Goal: Task Accomplishment & Management: Complete application form

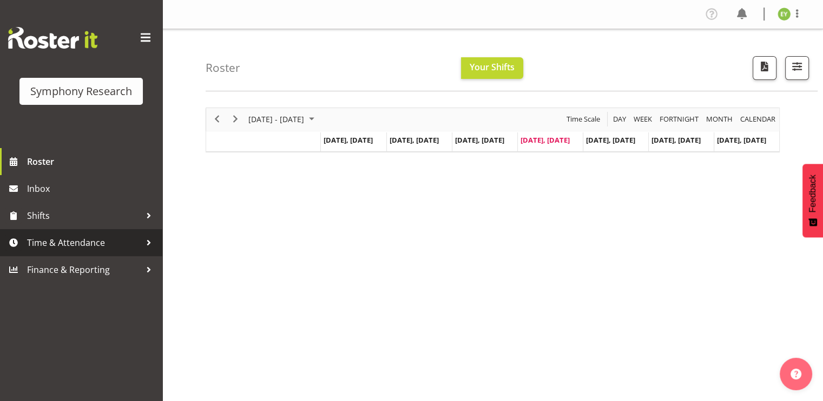
click at [134, 242] on span "Time & Attendance" at bounding box center [84, 243] width 114 height 16
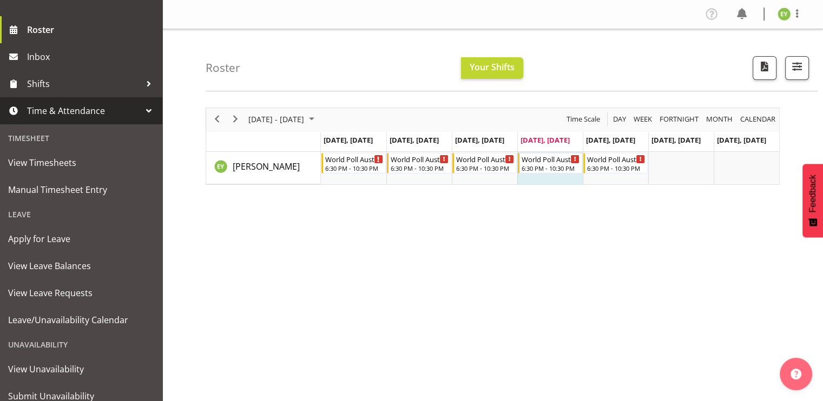
scroll to position [170, 0]
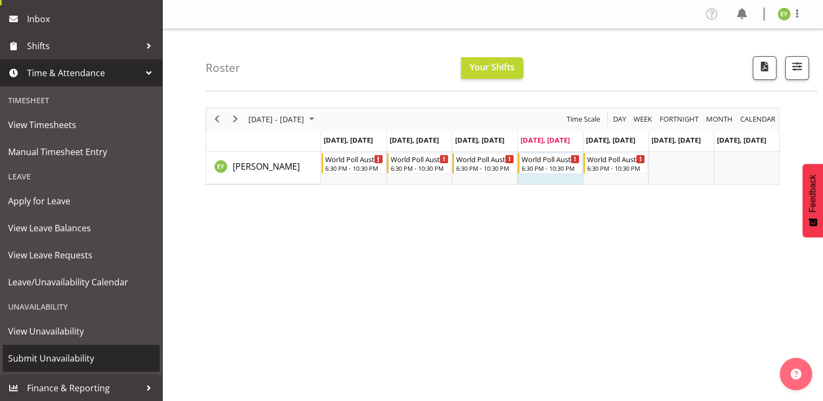
click at [52, 352] on span "Submit Unavailability" at bounding box center [81, 358] width 146 height 16
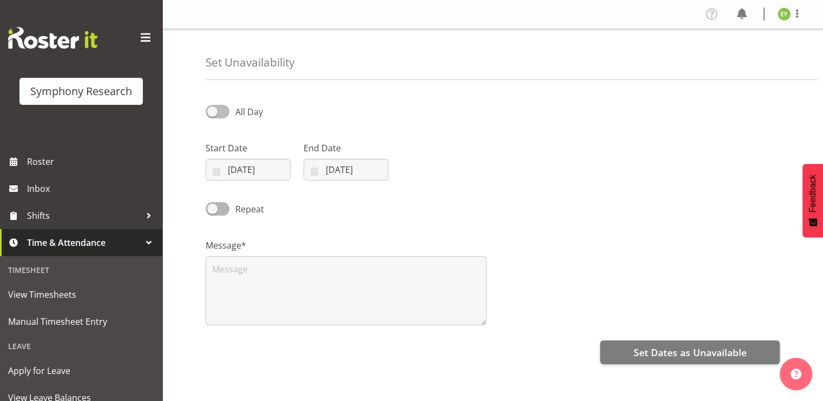
click at [223, 112] on span at bounding box center [217, 112] width 24 height 14
click at [213, 112] on input "All Day" at bounding box center [208, 111] width 7 height 7
click at [221, 107] on span at bounding box center [217, 112] width 24 height 14
click at [213, 108] on input "Part Day" at bounding box center [208, 111] width 7 height 7
checkbox input "false"
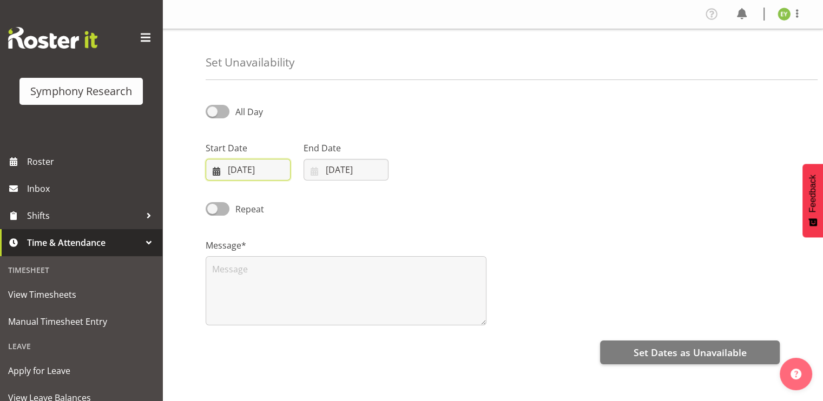
click at [256, 173] on input "[DATE]" at bounding box center [247, 170] width 85 height 22
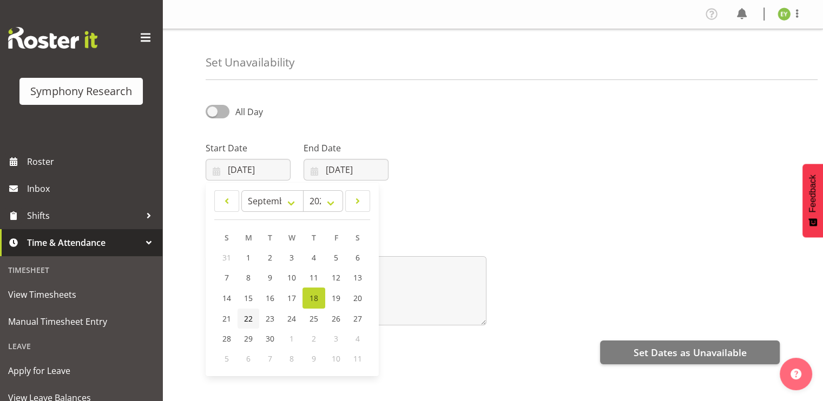
click at [248, 326] on link "22" at bounding box center [248, 319] width 22 height 20
type input "[DATE]"
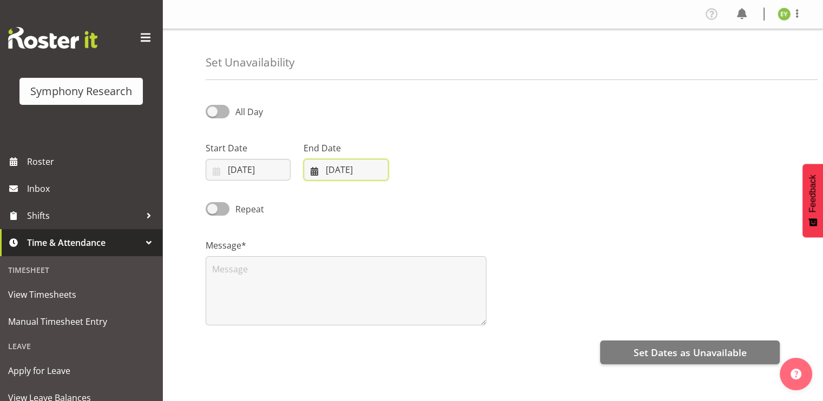
click at [361, 179] on input "18/09/2025" at bounding box center [345, 170] width 85 height 22
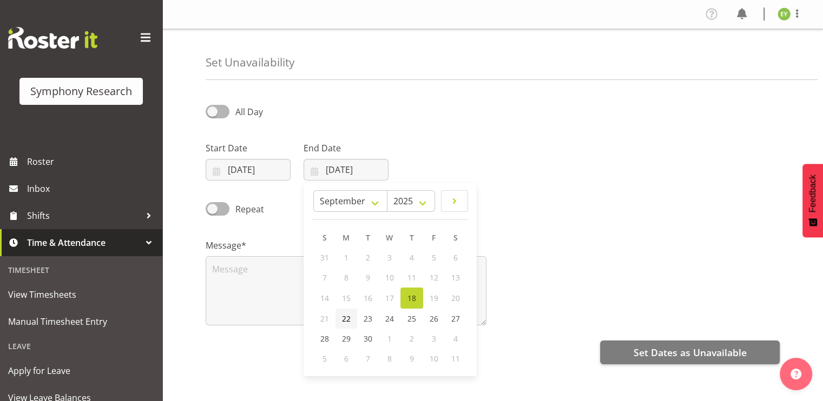
click at [350, 324] on link "22" at bounding box center [346, 319] width 22 height 20
type input "22/09/2025"
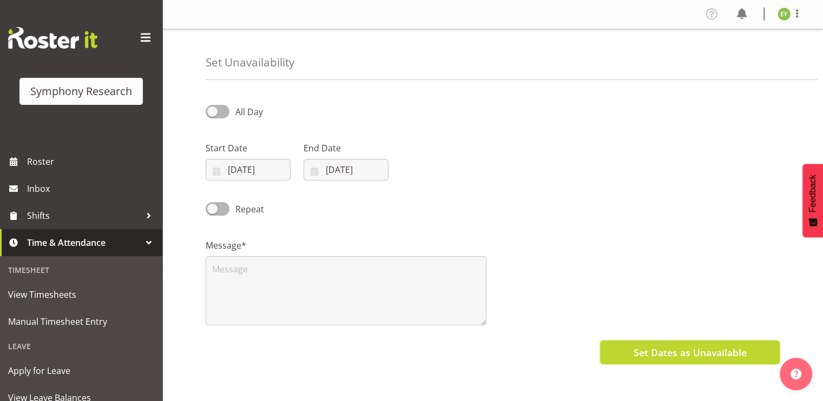
click at [709, 352] on span "Set Dates as Unavailable" at bounding box center [689, 353] width 113 height 14
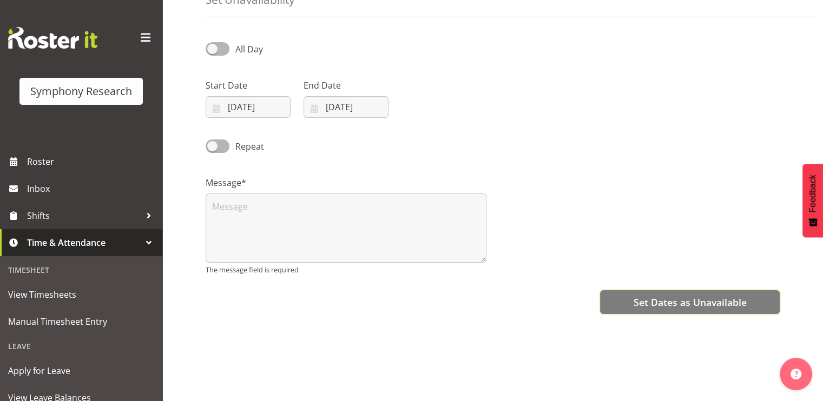
scroll to position [64, 0]
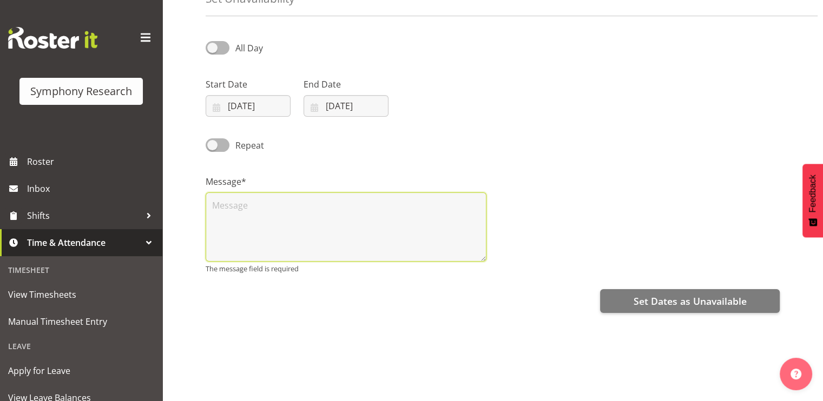
click at [457, 243] on textarea at bounding box center [345, 227] width 281 height 69
type textarea "n"
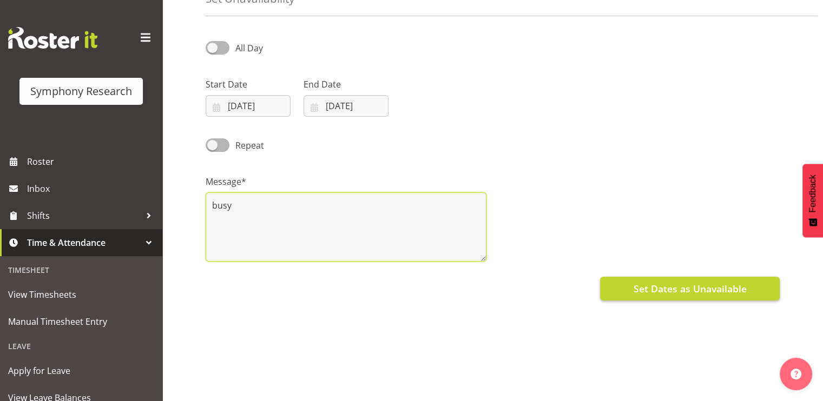
type textarea "busy"
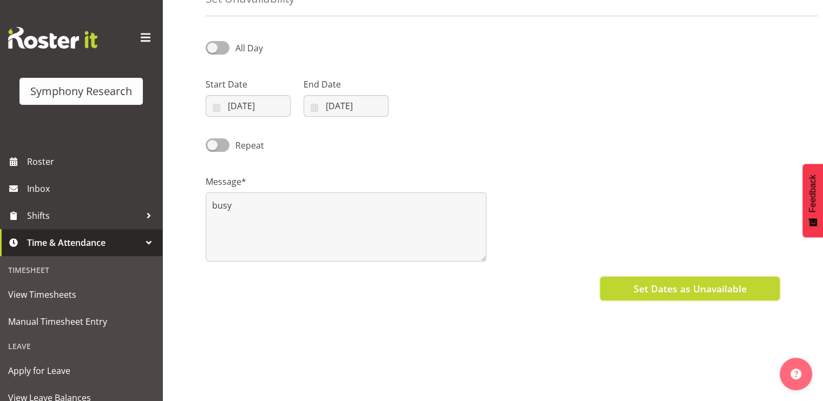
click at [618, 285] on button "Set Dates as Unavailable" at bounding box center [690, 289] width 180 height 24
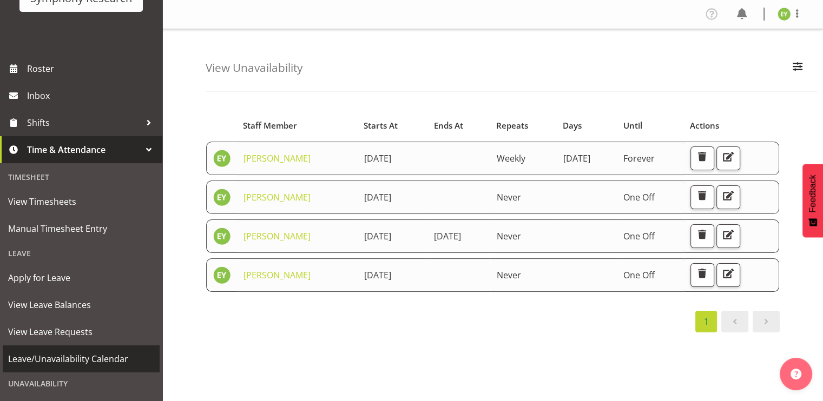
scroll to position [170, 0]
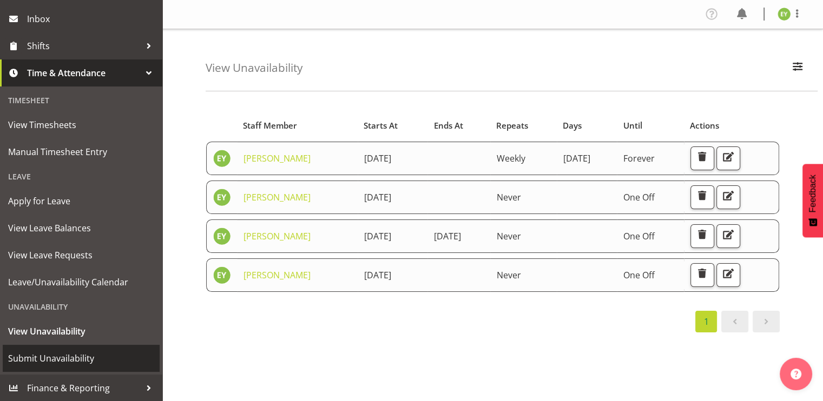
click at [106, 356] on span "Submit Unavailability" at bounding box center [81, 358] width 146 height 16
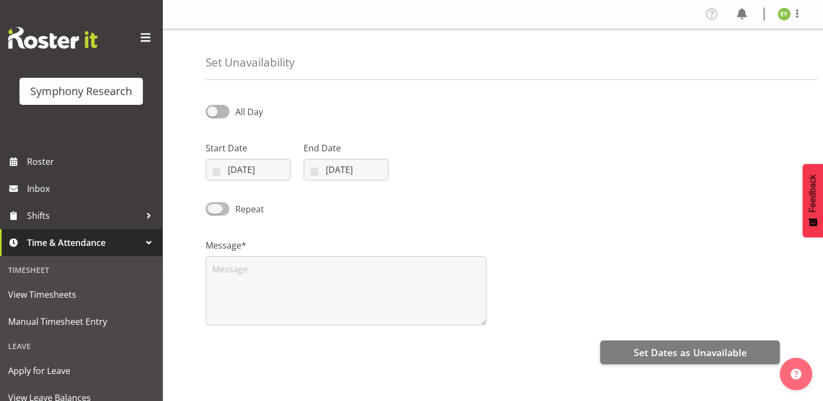
click at [221, 213] on span at bounding box center [217, 209] width 24 height 14
click at [213, 213] on input "Repeat" at bounding box center [208, 208] width 7 height 7
checkbox input "true"
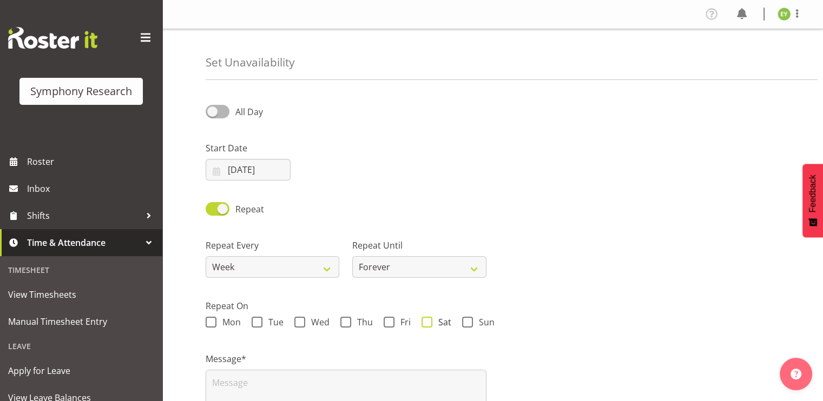
click at [422, 320] on span at bounding box center [426, 322] width 11 height 11
click at [422, 320] on input "Sat" at bounding box center [424, 322] width 7 height 7
checkbox input "true"
click at [372, 272] on select "Forever On a date" at bounding box center [419, 267] width 134 height 22
select select "date"
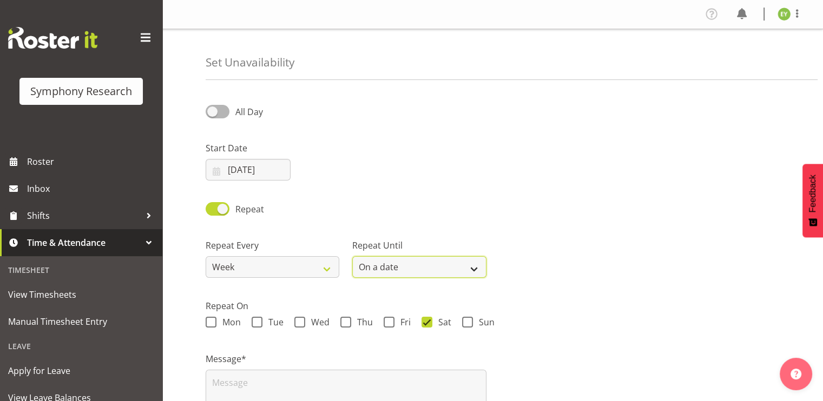
click at [352, 256] on select "Forever On a date" at bounding box center [419, 267] width 134 height 22
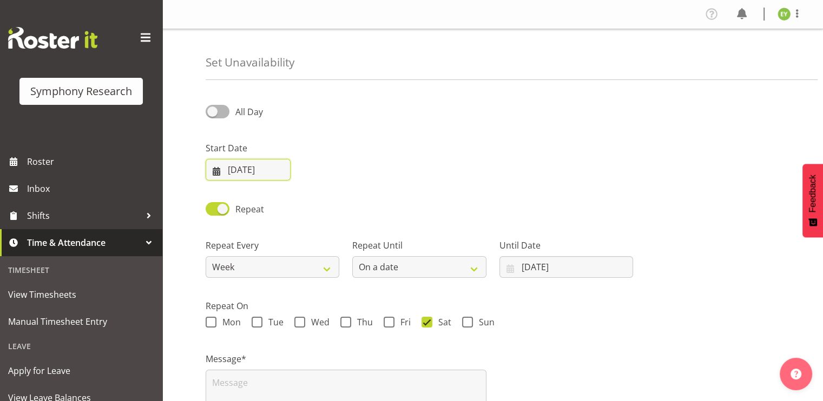
click at [274, 174] on input "[DATE]" at bounding box center [247, 170] width 85 height 22
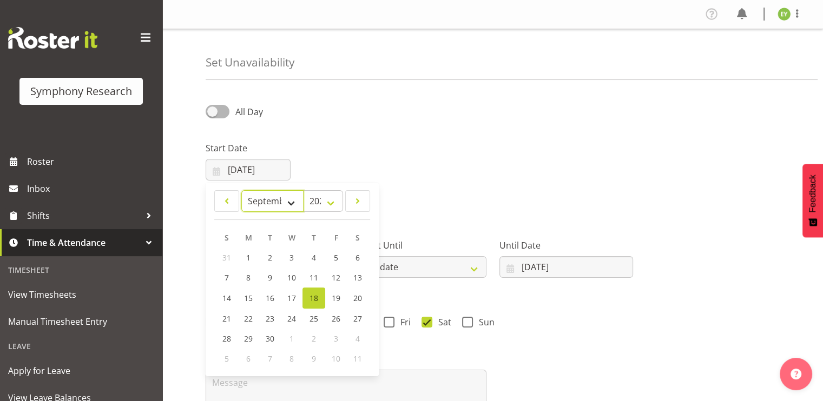
click at [259, 205] on select "January February March April May June July August September October November De…" at bounding box center [272, 201] width 62 height 22
select select "9"
click at [241, 190] on select "January February March April May June July August September October November De…" at bounding box center [272, 201] width 62 height 22
click at [361, 258] on link "4" at bounding box center [357, 258] width 22 height 20
type input "04/10/2025"
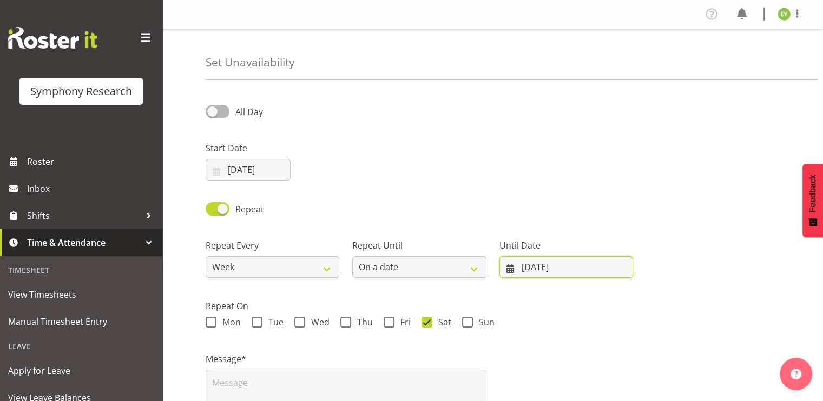
click at [547, 270] on input "18/09/2025" at bounding box center [566, 267] width 134 height 22
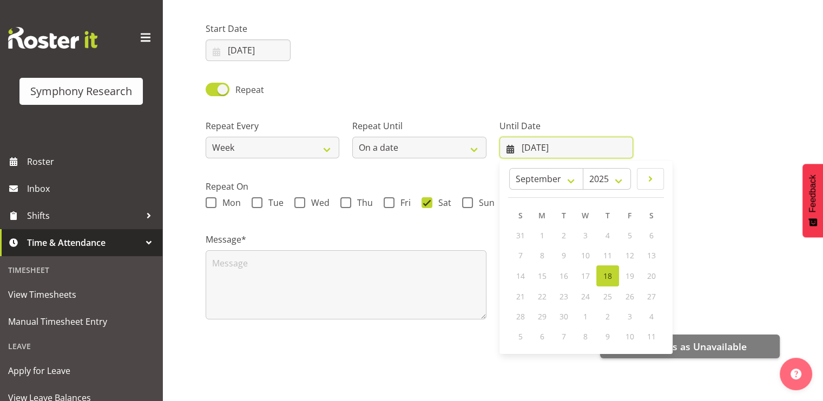
scroll to position [125, 0]
click at [562, 168] on select "January February March April May June July August September October November De…" at bounding box center [546, 179] width 74 height 22
select select "9"
click at [509, 168] on select "January February March April May June July August September October November De…" at bounding box center [546, 179] width 74 height 22
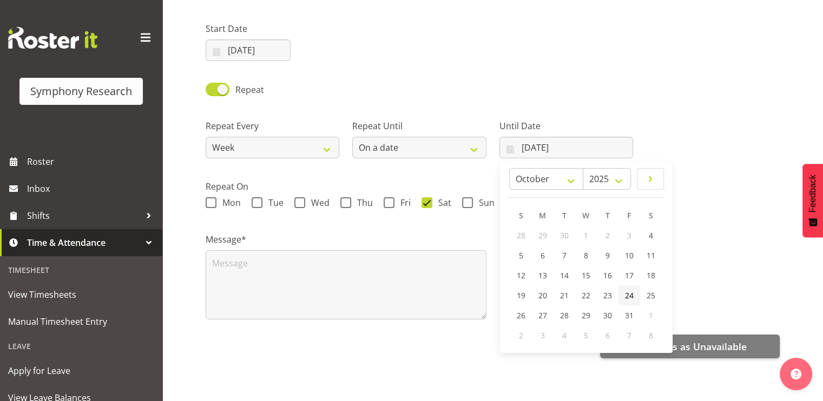
click at [622, 287] on link "24" at bounding box center [629, 296] width 22 height 20
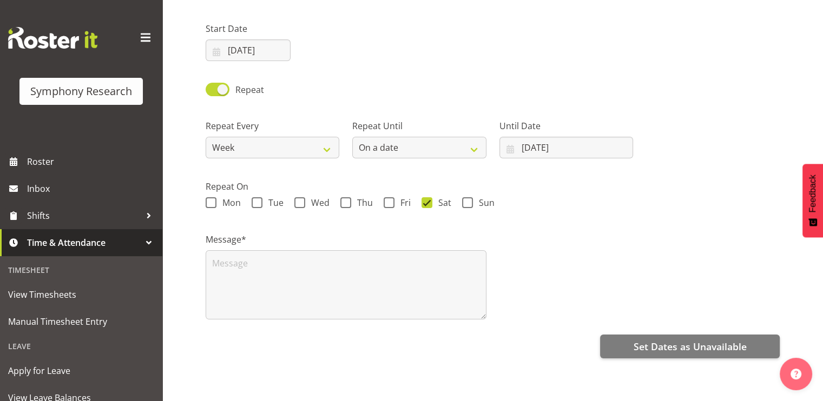
click at [547, 221] on div "Message*" at bounding box center [492, 272] width 587 height 108
click at [548, 137] on input "24/10/2025" at bounding box center [566, 148] width 134 height 22
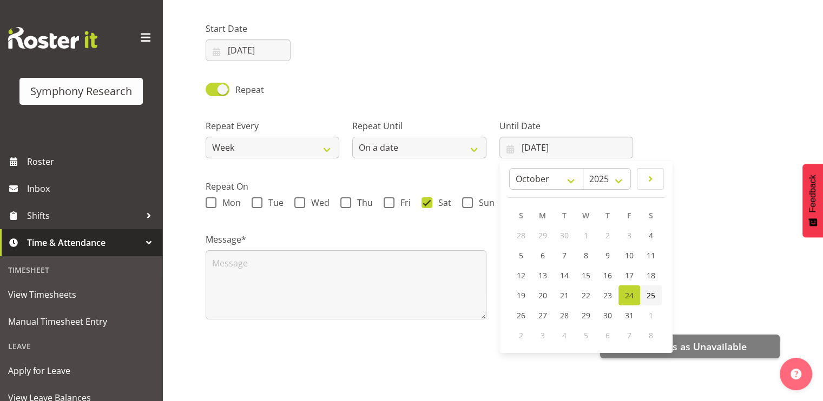
click at [649, 290] on span "25" at bounding box center [650, 295] width 9 height 10
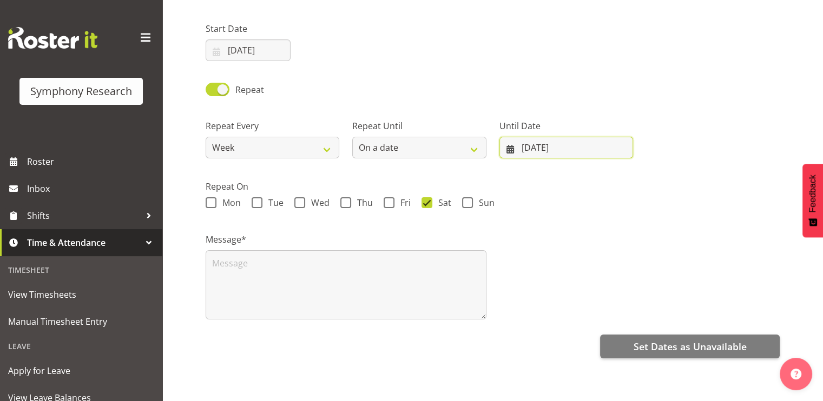
click at [544, 137] on input "25/10/2025" at bounding box center [566, 148] width 134 height 22
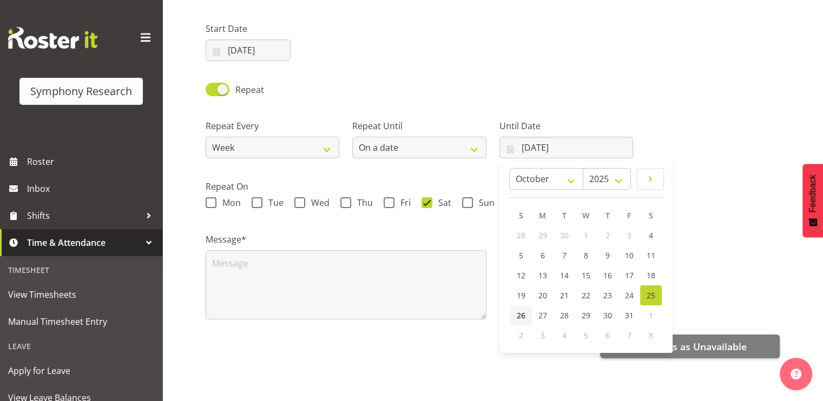
click at [514, 306] on link "26" at bounding box center [521, 316] width 22 height 20
type input "26/10/2025"
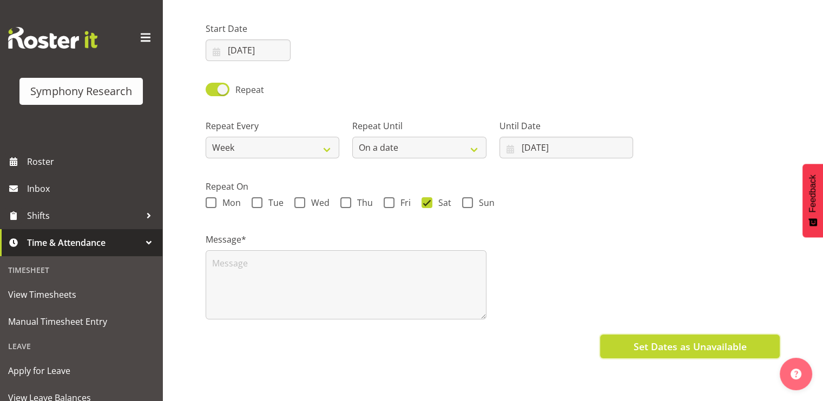
click at [675, 352] on button "Set Dates as Unavailable" at bounding box center [690, 347] width 180 height 24
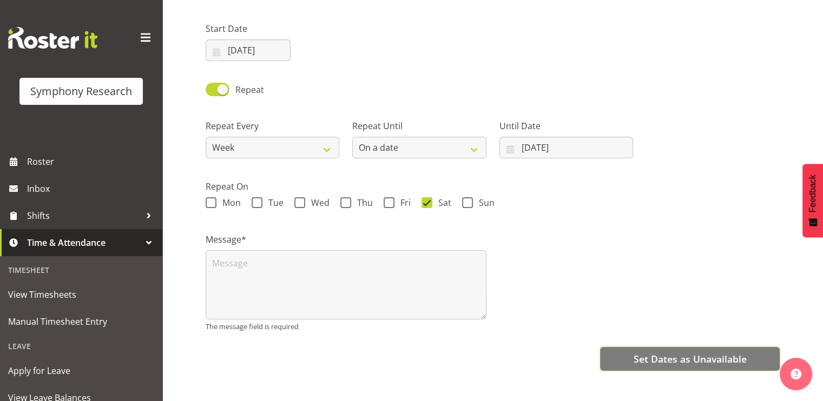
scroll to position [120, 0]
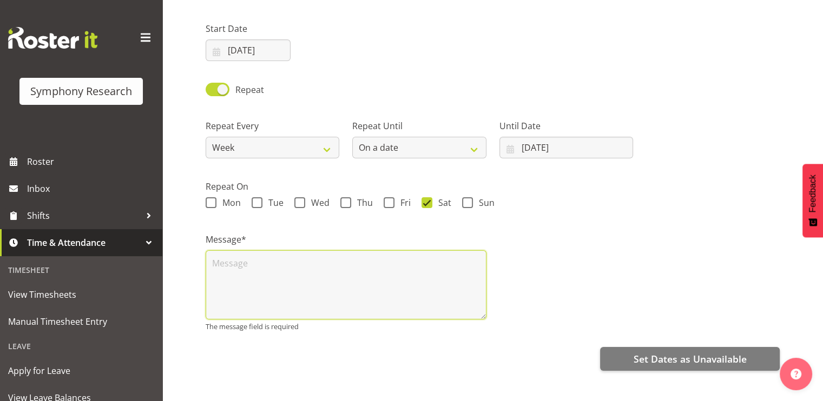
click at [425, 269] on textarea at bounding box center [345, 284] width 281 height 69
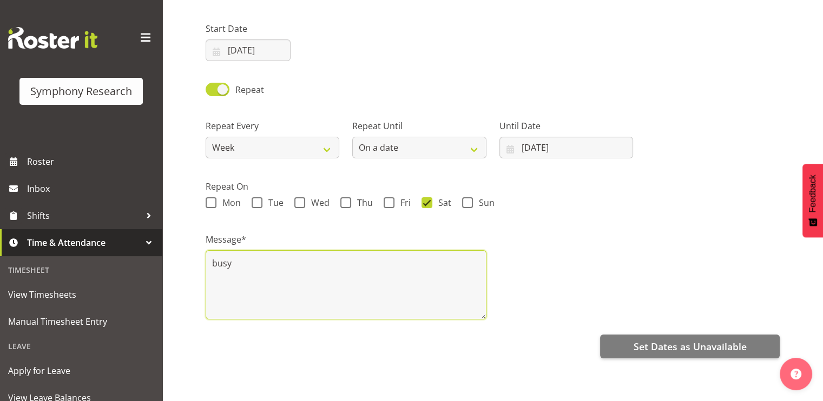
scroll to position [93, 0]
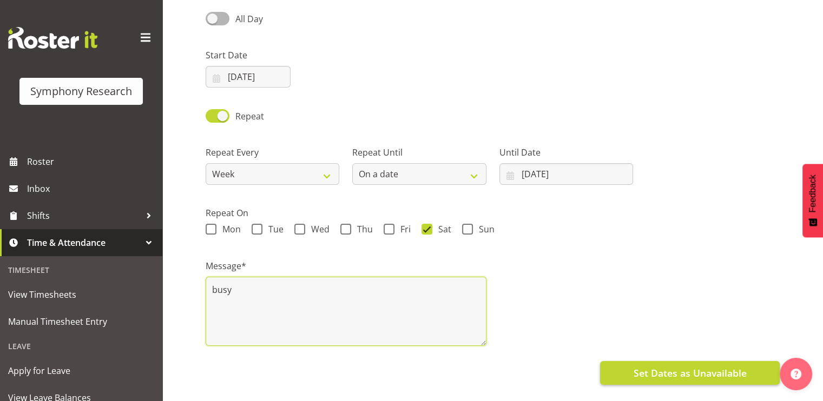
type textarea "busy"
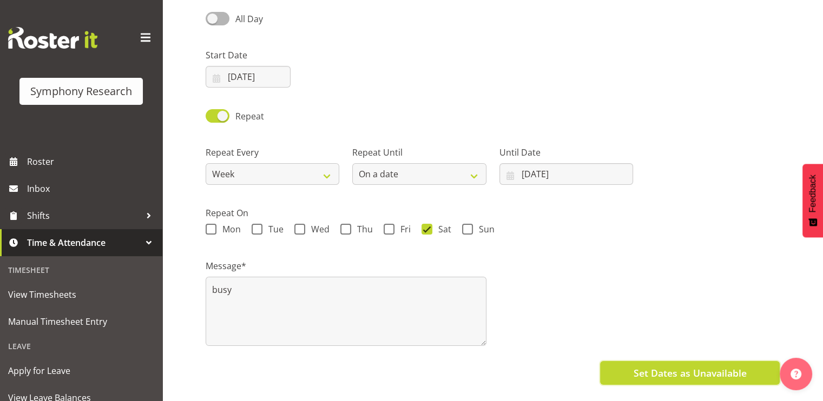
click at [671, 369] on span "Set Dates as Unavailable" at bounding box center [689, 373] width 113 height 14
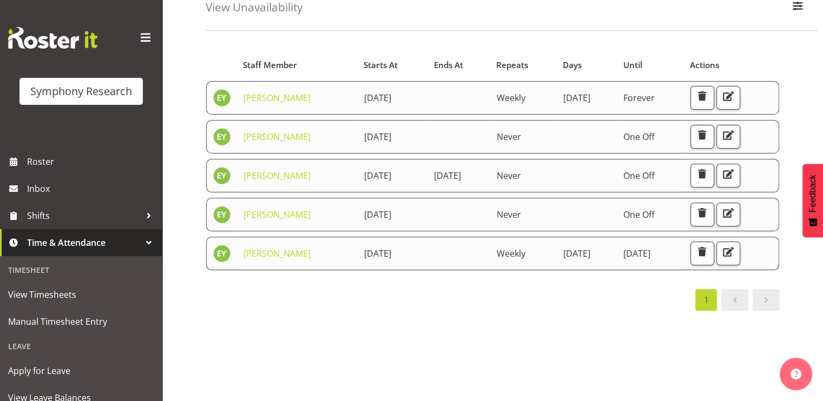
scroll to position [61, 0]
